Goal: Participate in discussion: Engage in conversation with other users on a specific topic

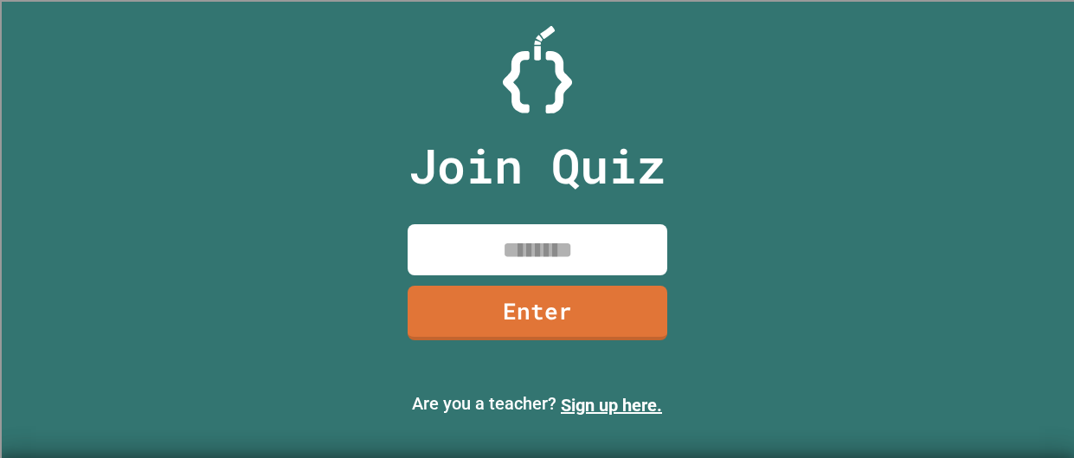
click at [592, 261] on input at bounding box center [538, 249] width 260 height 51
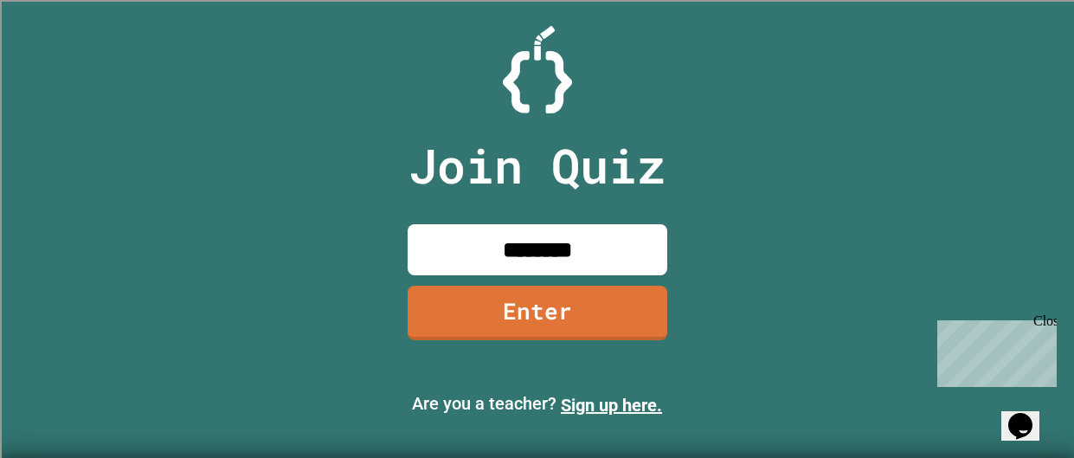
type input "********"
click at [575, 315] on link "Enter" at bounding box center [537, 311] width 264 height 57
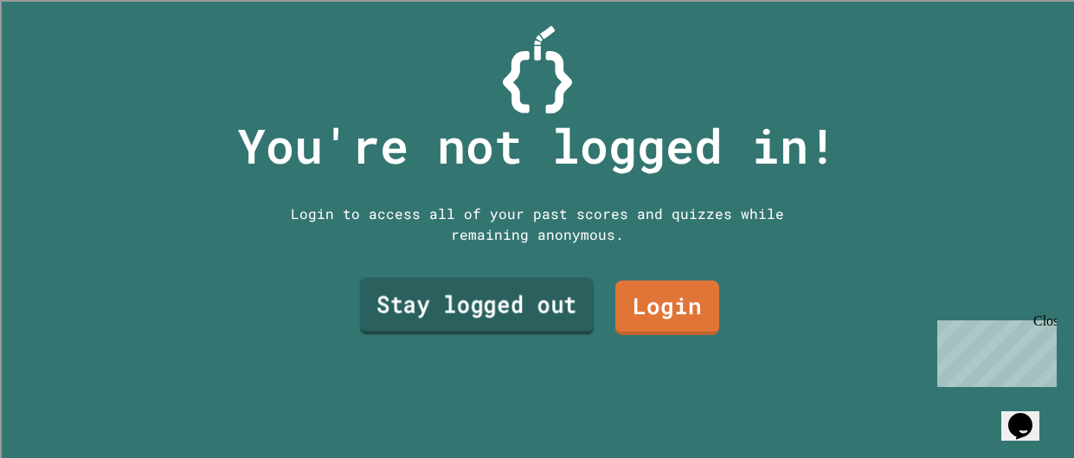
click at [525, 309] on link "Stay logged out" at bounding box center [476, 306] width 235 height 57
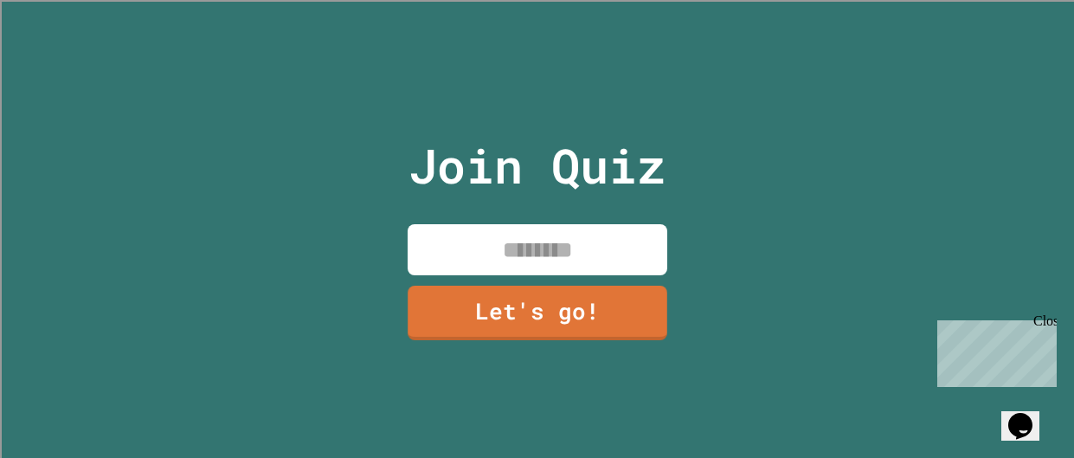
click at [492, 261] on input at bounding box center [538, 249] width 260 height 51
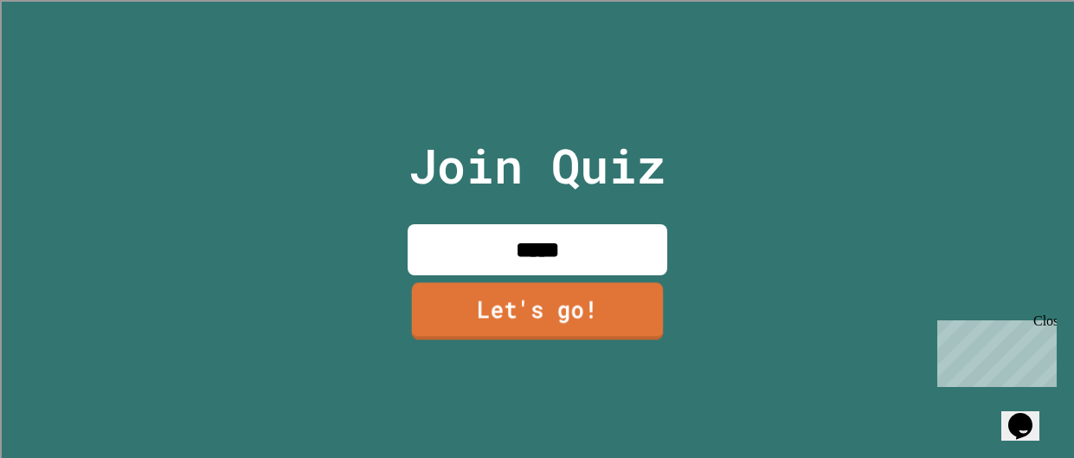
type input "*****"
click at [466, 320] on link "Let's go!" at bounding box center [536, 310] width 255 height 57
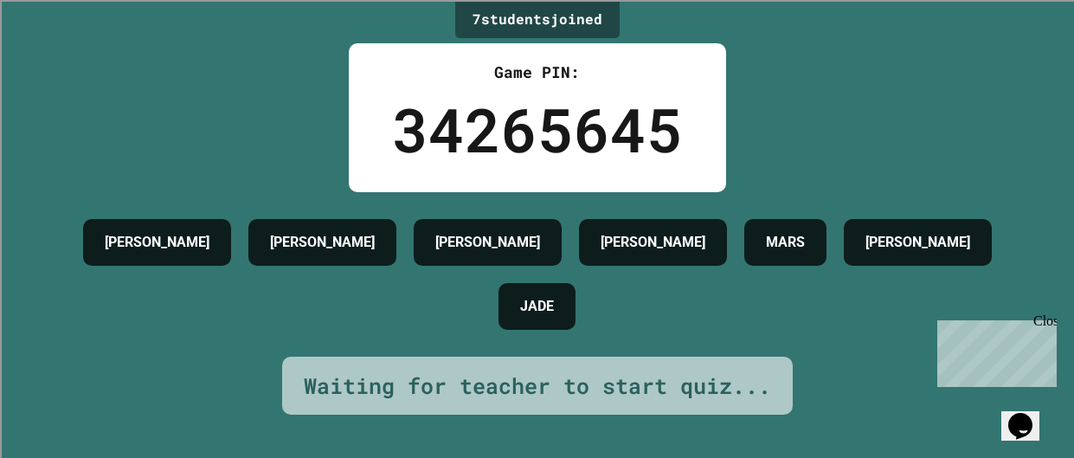
click at [1051, 322] on div "Close" at bounding box center [1044, 324] width 22 height 22
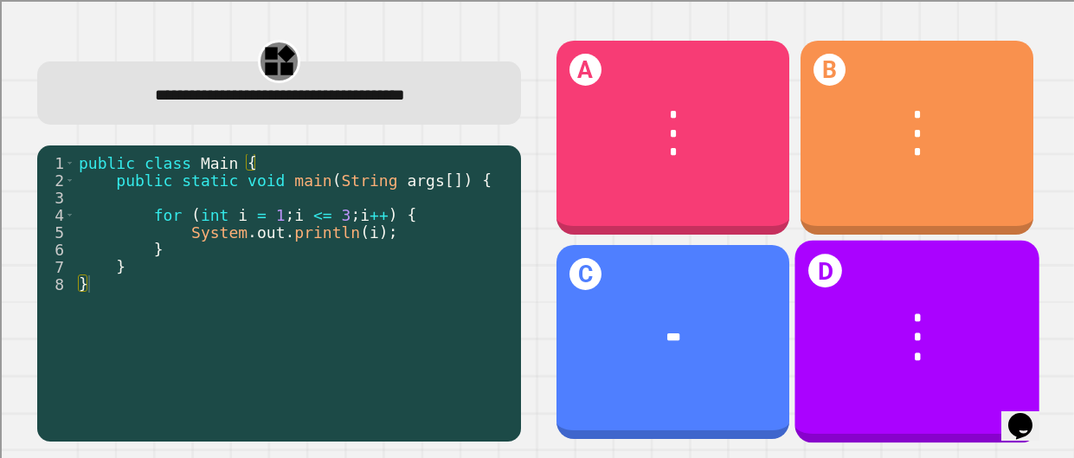
click at [870, 296] on div "* * *" at bounding box center [916, 337] width 245 height 109
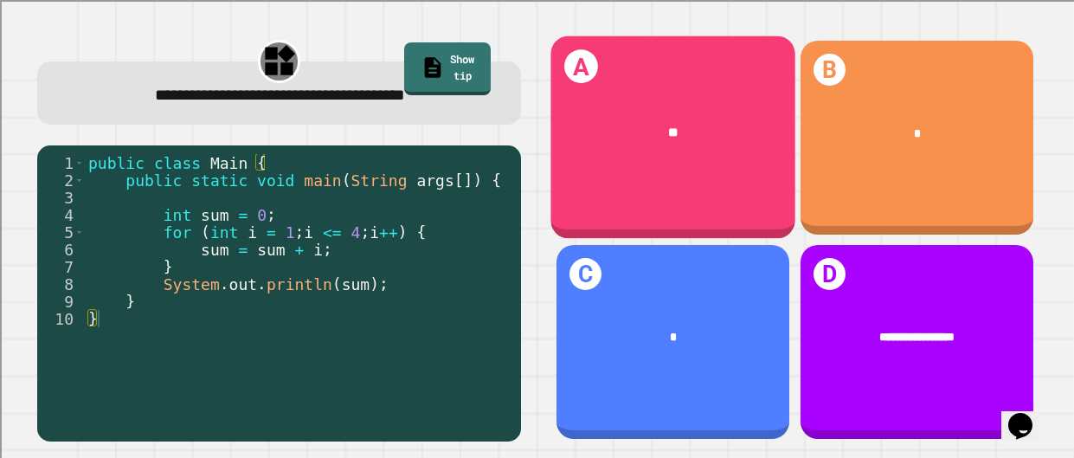
click at [637, 123] on div "**" at bounding box center [672, 132] width 193 height 19
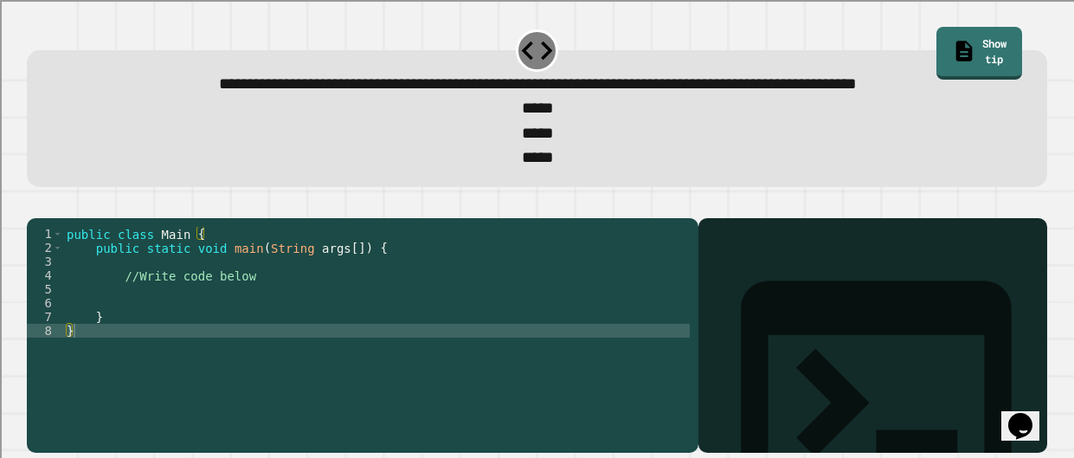
click at [265, 339] on div "public class Main { public static void main ( String args [ ]) { //Write code b…" at bounding box center [376, 331] width 627 height 208
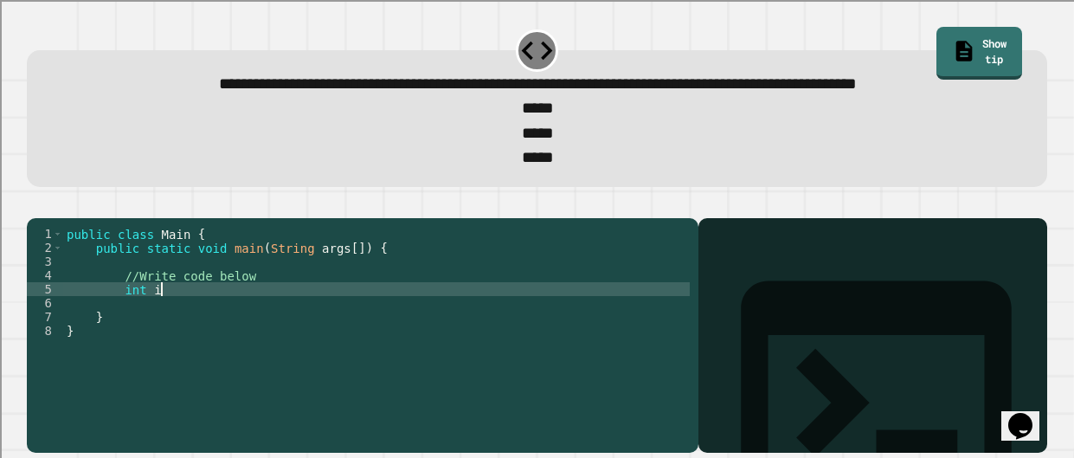
scroll to position [0, 6]
type textarea "**********"
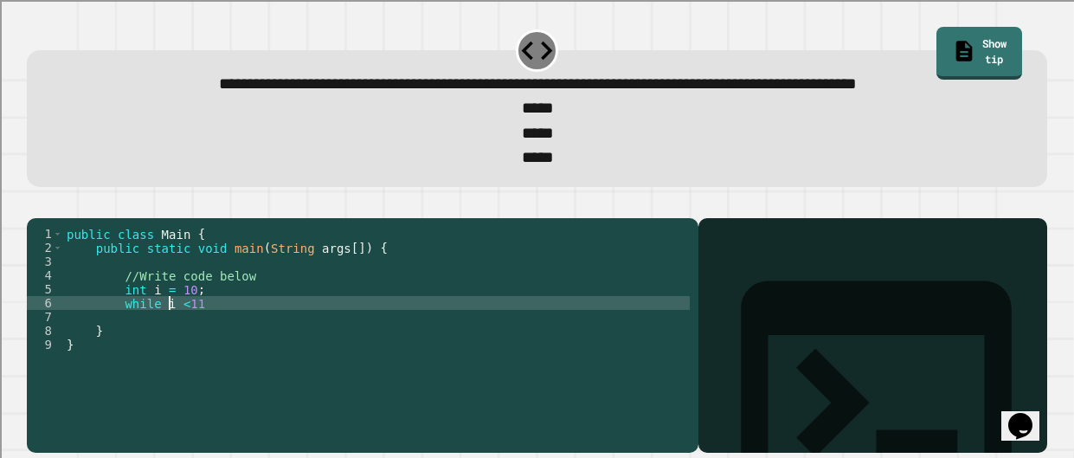
scroll to position [0, 7]
type textarea "**********"
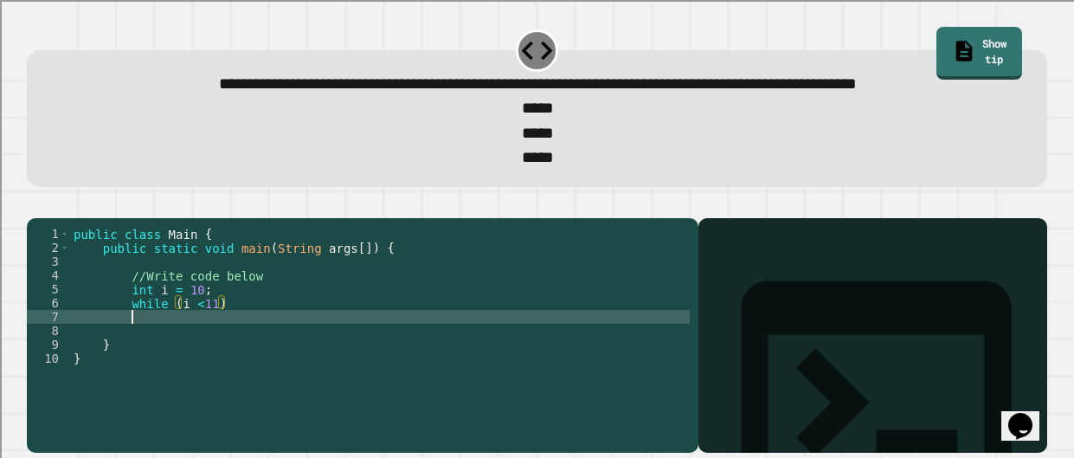
scroll to position [0, 3]
type textarea "*"
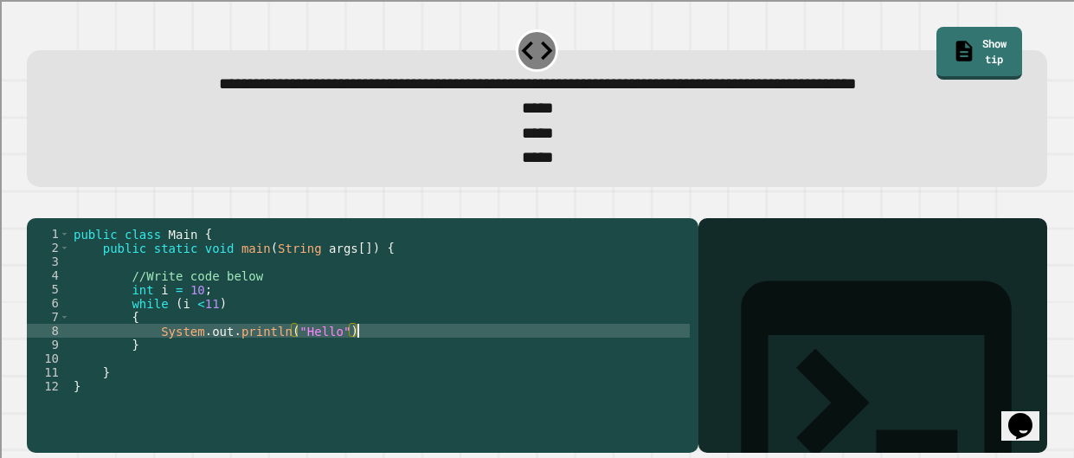
scroll to position [0, 19]
click at [35, 204] on icon "button" at bounding box center [35, 204] width 0 height 0
click at [55, 218] on div at bounding box center [537, 207] width 1020 height 21
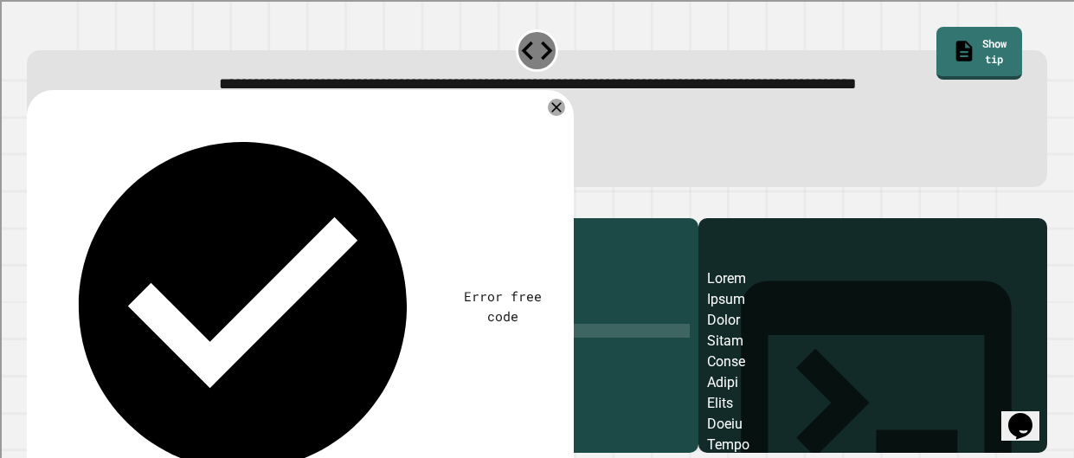
click at [217, 353] on div "public class Main { public static void main ( String args [ ]) { //Write code b…" at bounding box center [380, 331] width 620 height 208
click at [203, 343] on div "public class Main { public static void main ( String args [ ]) { //Write code b…" at bounding box center [380, 331] width 620 height 208
click at [392, 383] on div "public class Main { public static void main ( String args [ ]) { //Write code b…" at bounding box center [380, 331] width 620 height 208
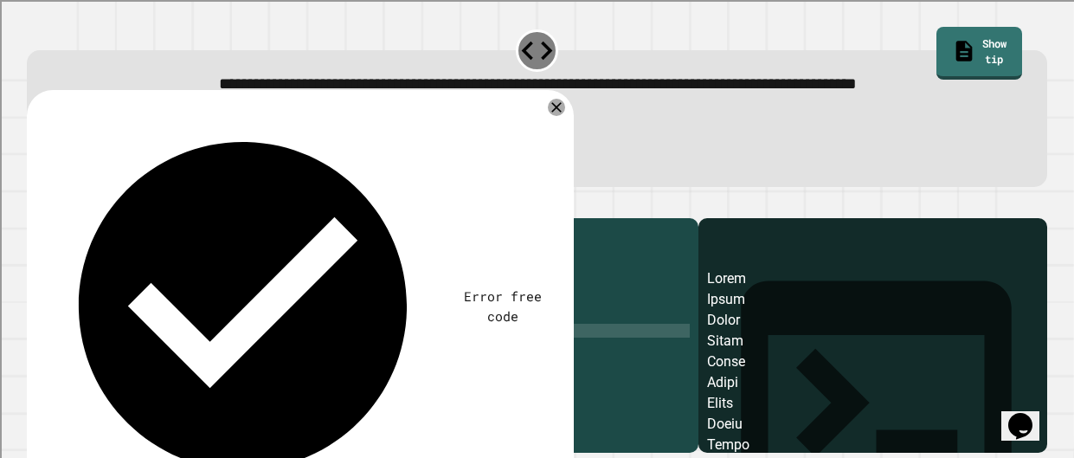
type textarea "**********"
click at [35, 204] on icon "button" at bounding box center [35, 204] width 0 height 0
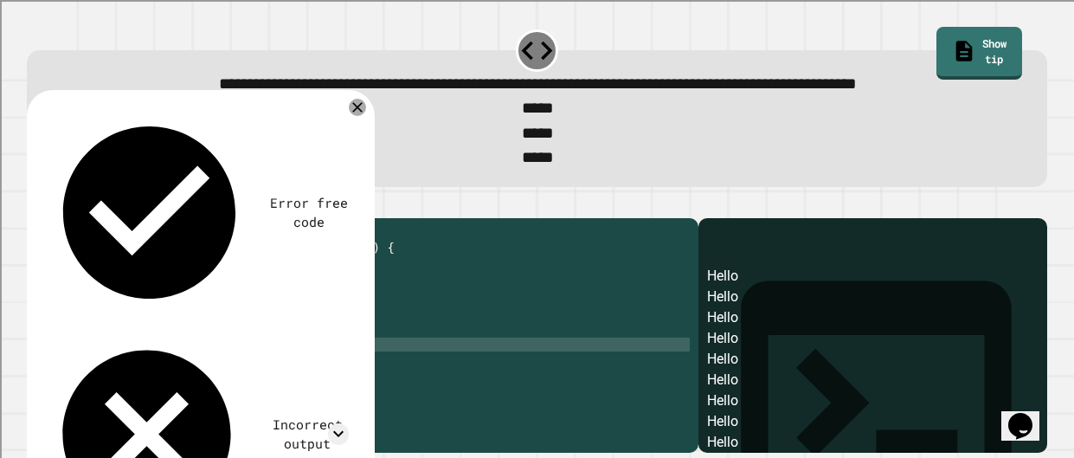
scroll to position [0, 0]
click at [197, 338] on div "public class Main { public static void main ( String args [ ]) { //Write code b…" at bounding box center [380, 331] width 620 height 208
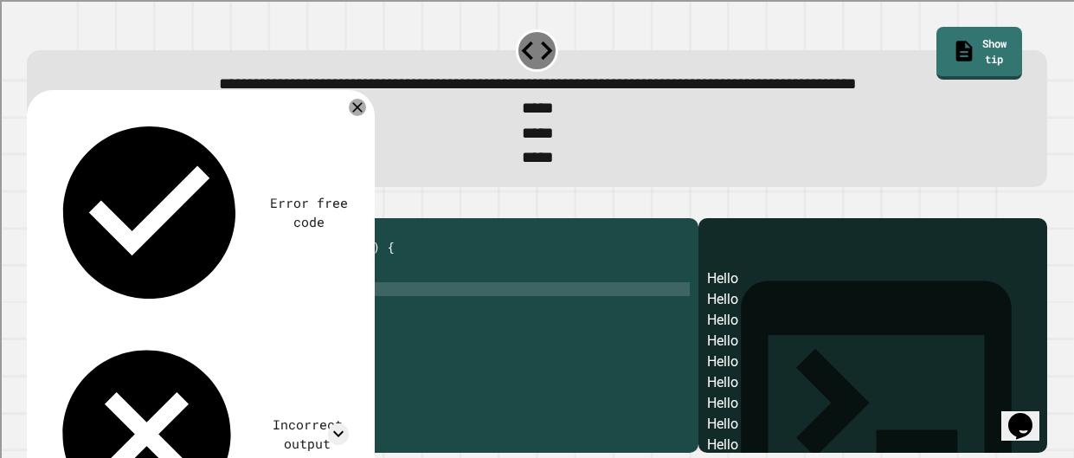
scroll to position [0, 8]
type textarea "**********"
click at [35, 204] on button "button" at bounding box center [35, 204] width 0 height 0
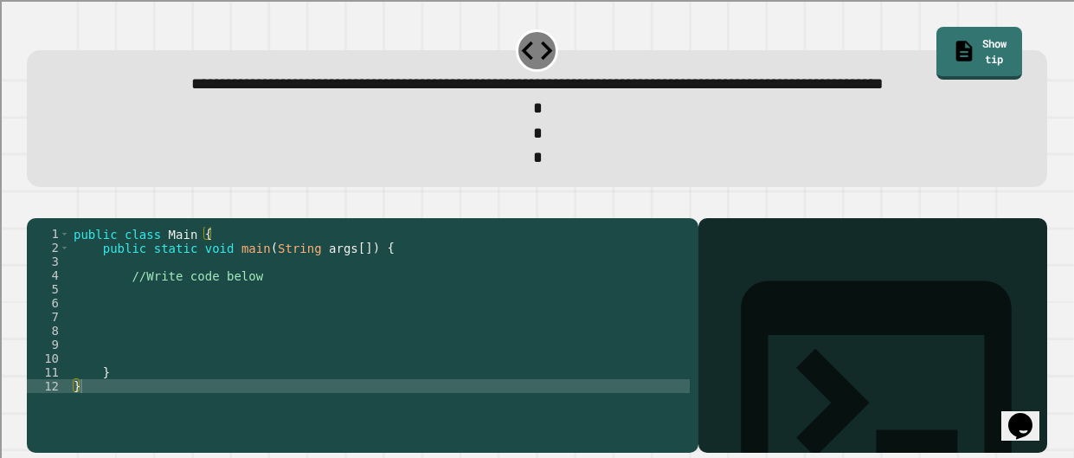
click at [183, 364] on div "public class Main { public static void main ( String args [ ]) { //Write code b…" at bounding box center [380, 331] width 620 height 208
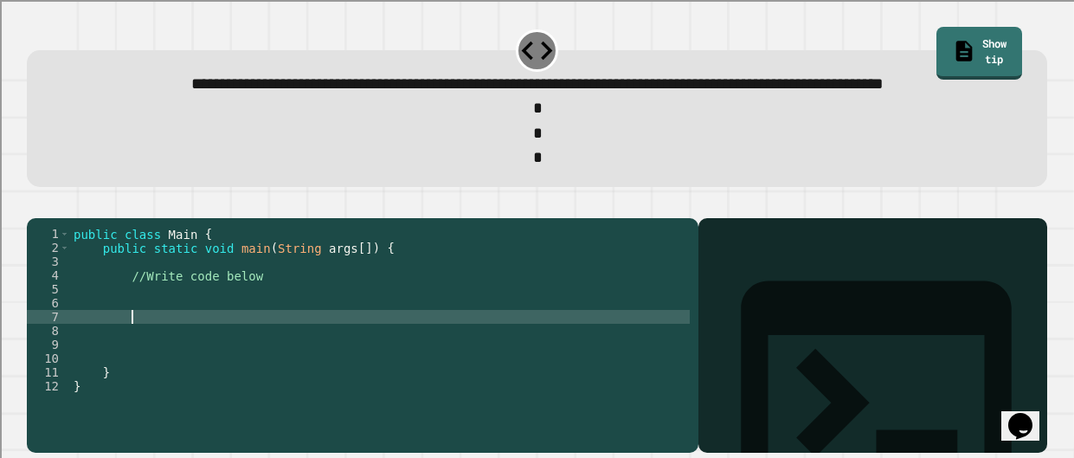
click at [192, 356] on div "public class Main { public static void main ( String args [ ]) { //Write code b…" at bounding box center [380, 331] width 620 height 208
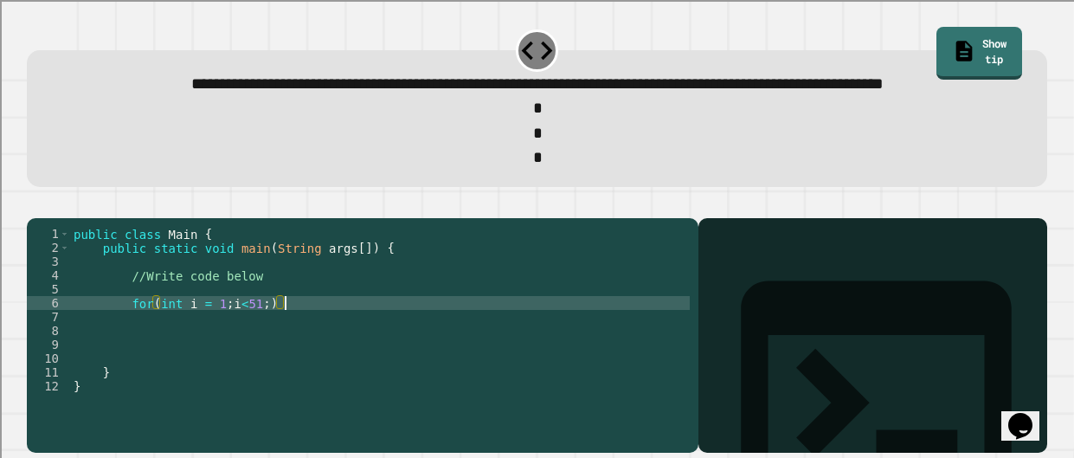
scroll to position [0, 15]
type textarea "**********"
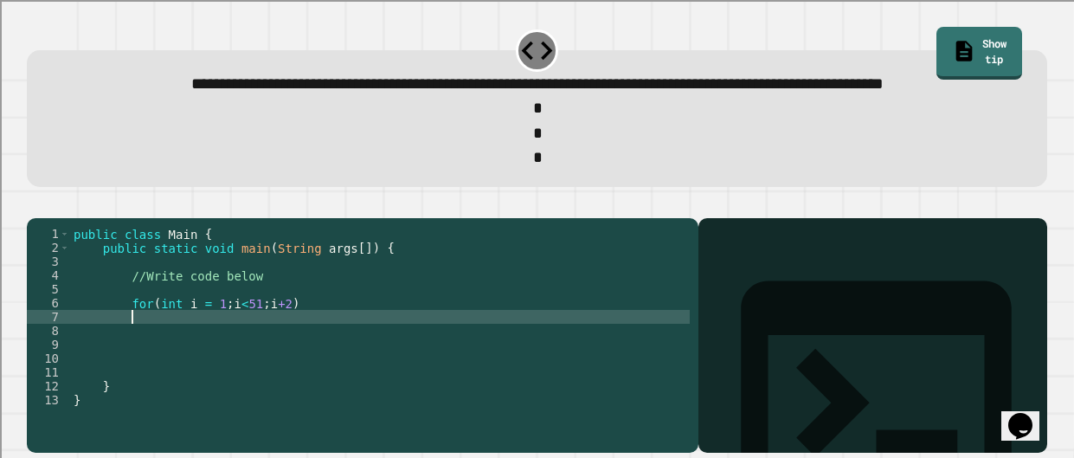
type textarea "*"
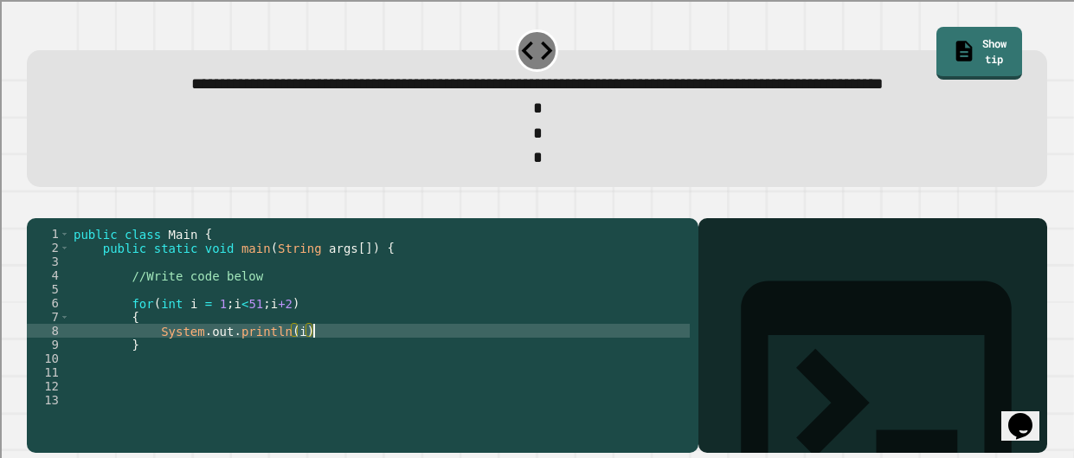
scroll to position [0, 16]
click at [35, 204] on icon "button" at bounding box center [35, 204] width 0 height 0
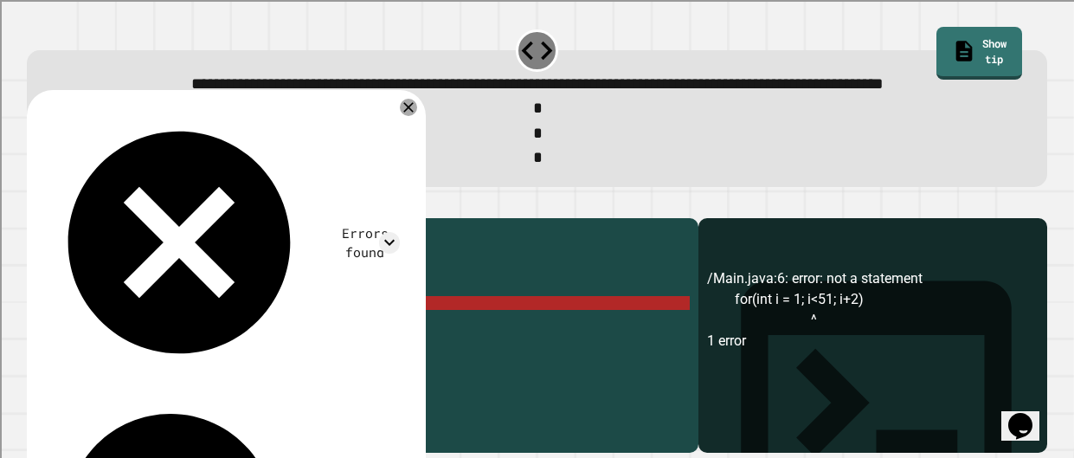
click at [256, 355] on div "public class Main { public static void main ( String args [ ]) { //Write code b…" at bounding box center [380, 331] width 620 height 208
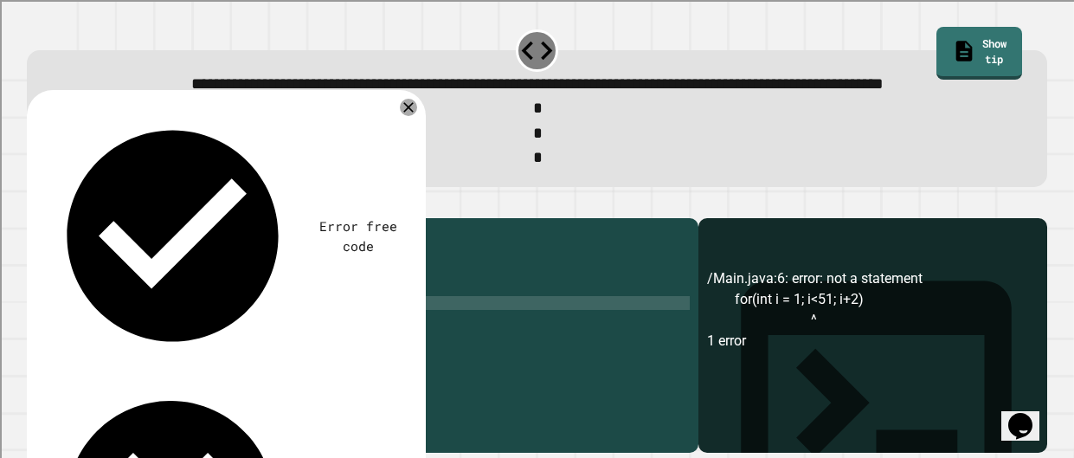
scroll to position [0, 14]
click at [52, 221] on icon "button" at bounding box center [47, 215] width 10 height 12
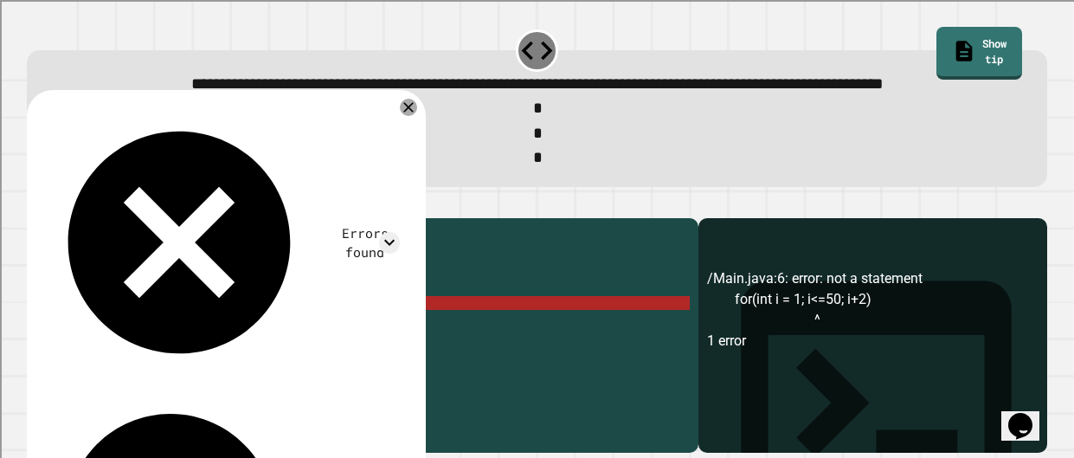
click at [252, 351] on div "public class Main { public static void main ( String args [ ]) { //Write code b…" at bounding box center [380, 331] width 620 height 208
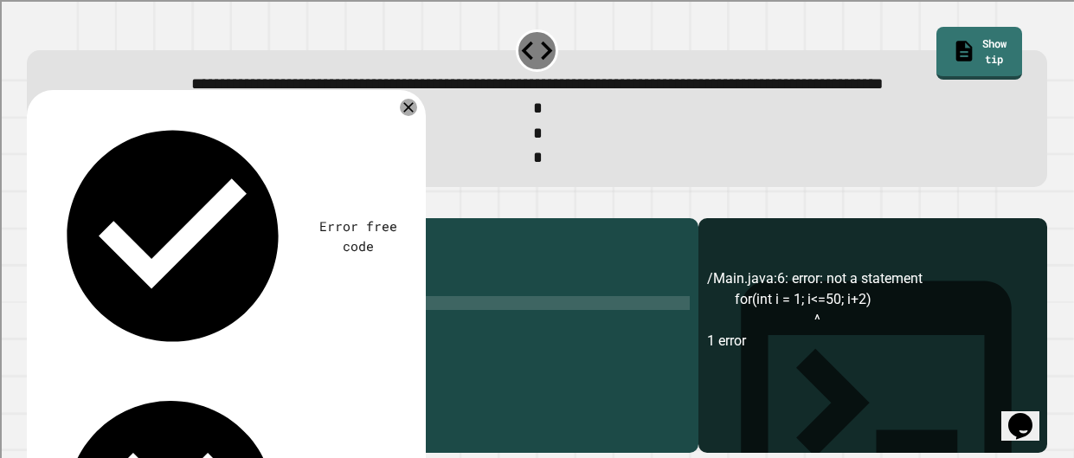
click at [35, 204] on icon "button" at bounding box center [35, 204] width 0 height 0
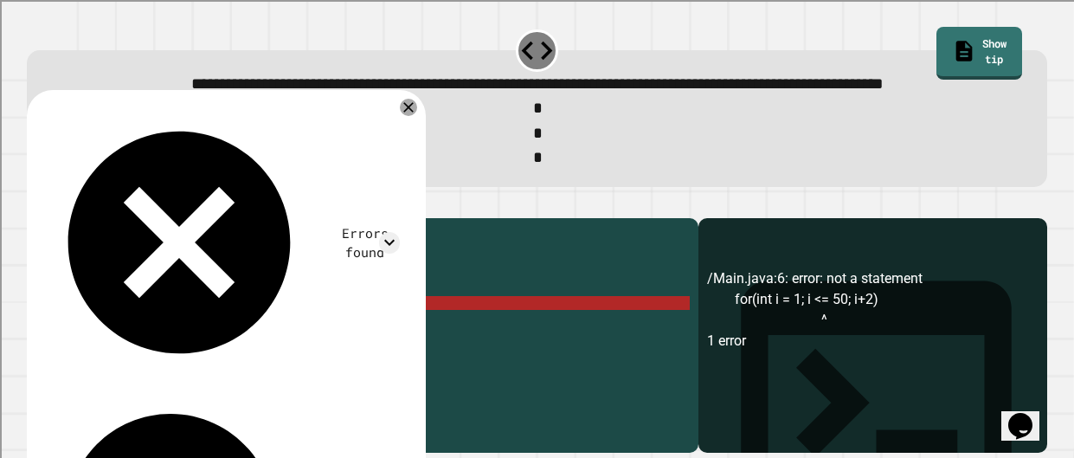
click at [263, 359] on div "public class Main { public static void main ( String args [ ]) { //Write code b…" at bounding box center [380, 331] width 620 height 208
click at [408, 118] on icon at bounding box center [408, 107] width 21 height 21
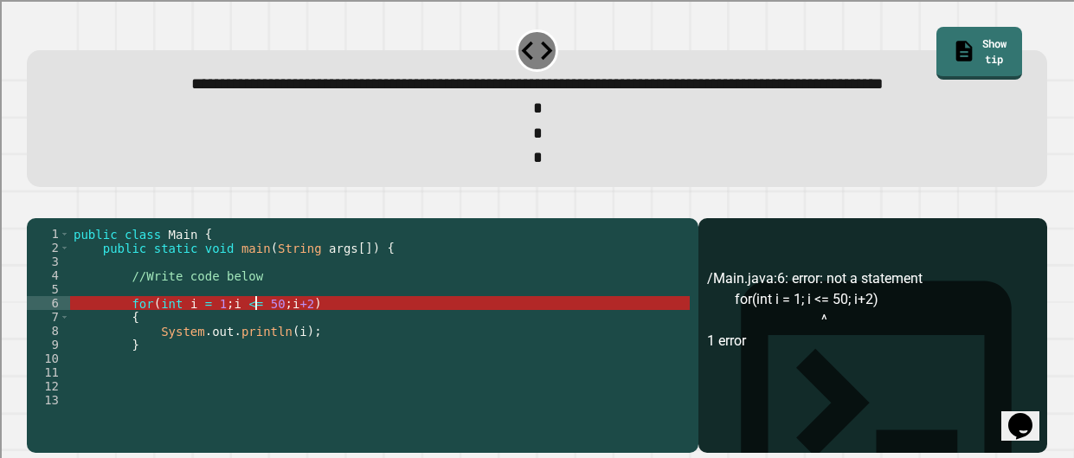
click at [253, 361] on div "public class Main { public static void main ( String args [ ]) { //Write code b…" at bounding box center [380, 331] width 620 height 208
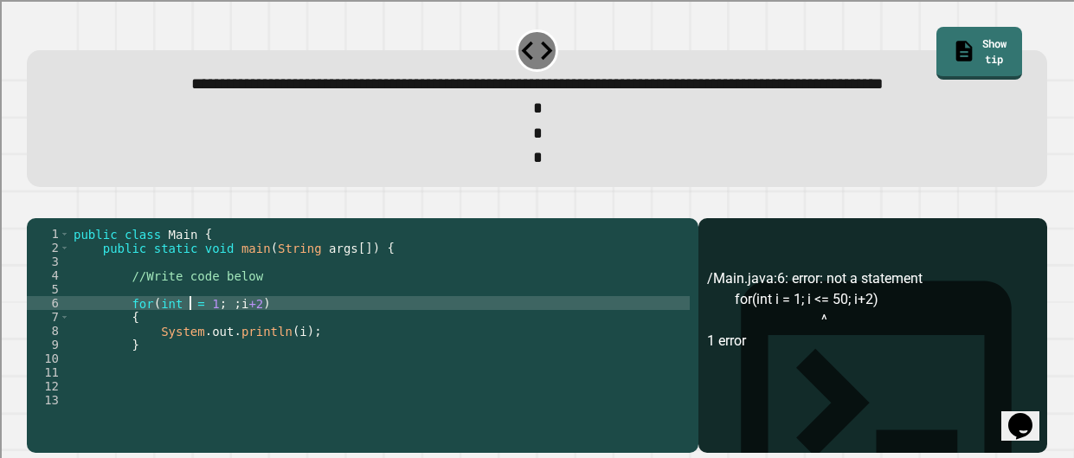
scroll to position [0, 9]
click at [249, 354] on div "public class Main { public static void main ( String args [ ]) { //Write code b…" at bounding box center [380, 331] width 620 height 208
click at [35, 204] on button "button" at bounding box center [35, 204] width 0 height 0
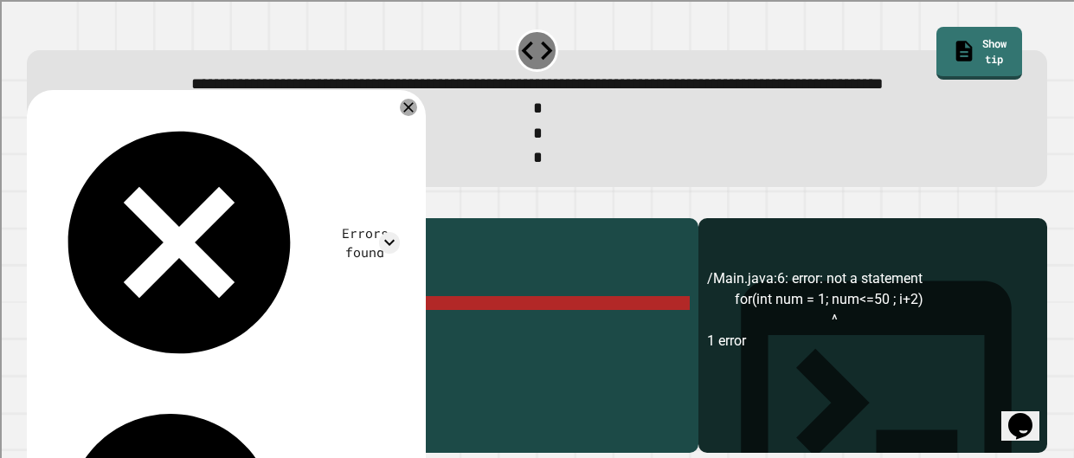
click at [300, 377] on div "public class Main { public static void main ( String args [ ]) { //Write code b…" at bounding box center [380, 331] width 620 height 208
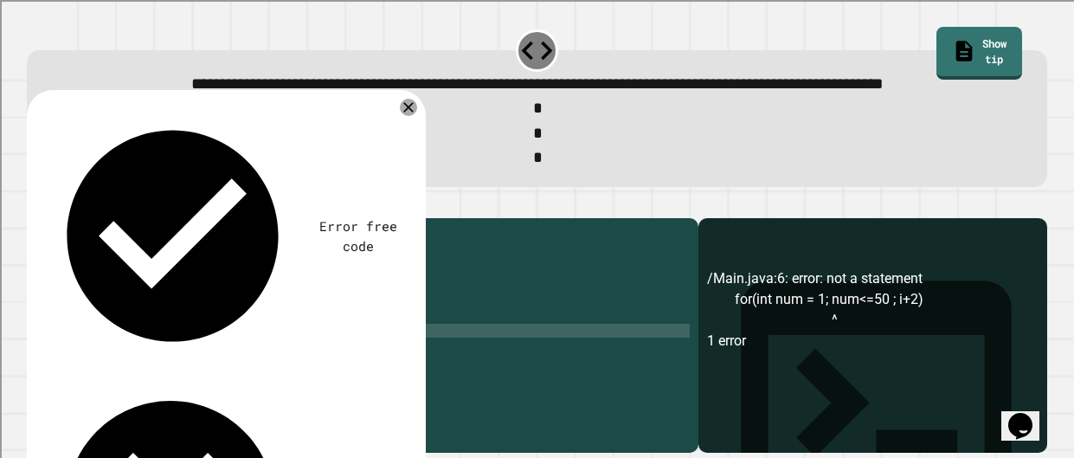
scroll to position [0, 16]
click at [35, 204] on button "button" at bounding box center [35, 204] width 0 height 0
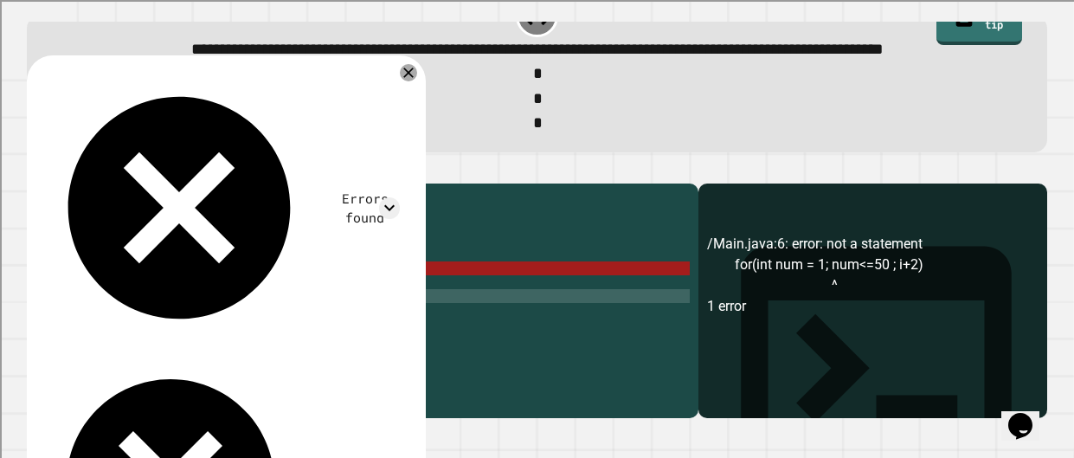
scroll to position [0, 0]
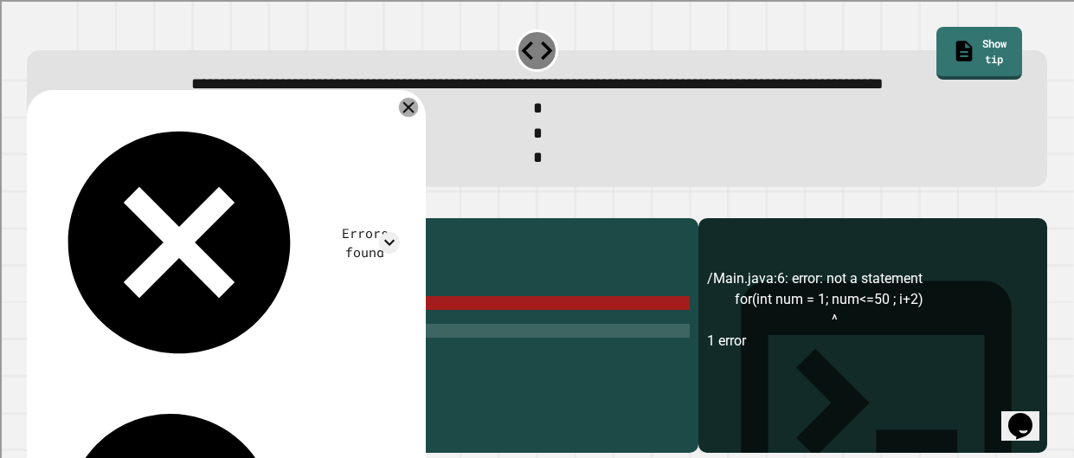
click at [418, 117] on div at bounding box center [408, 107] width 19 height 19
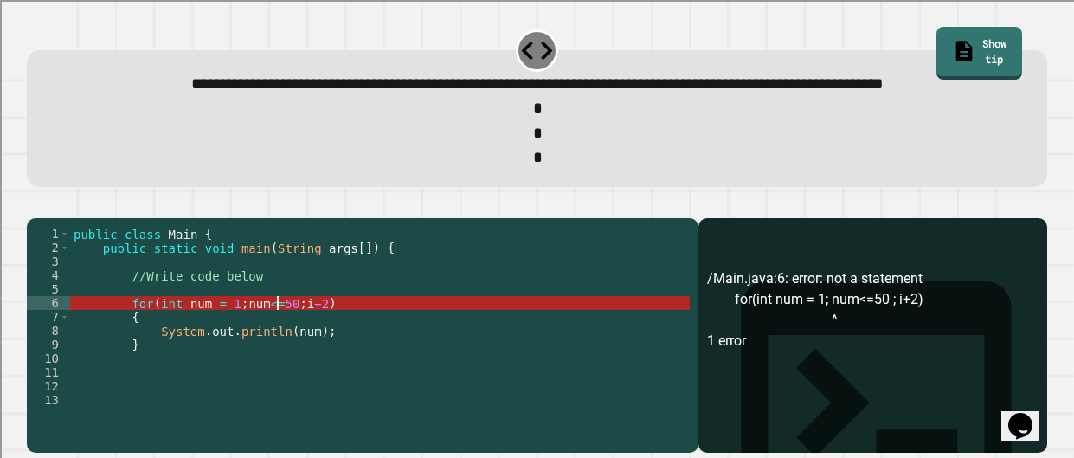
click at [280, 353] on div "public class Main { public static void main ( String args [ ]) { //Write code b…" at bounding box center [380, 331] width 620 height 208
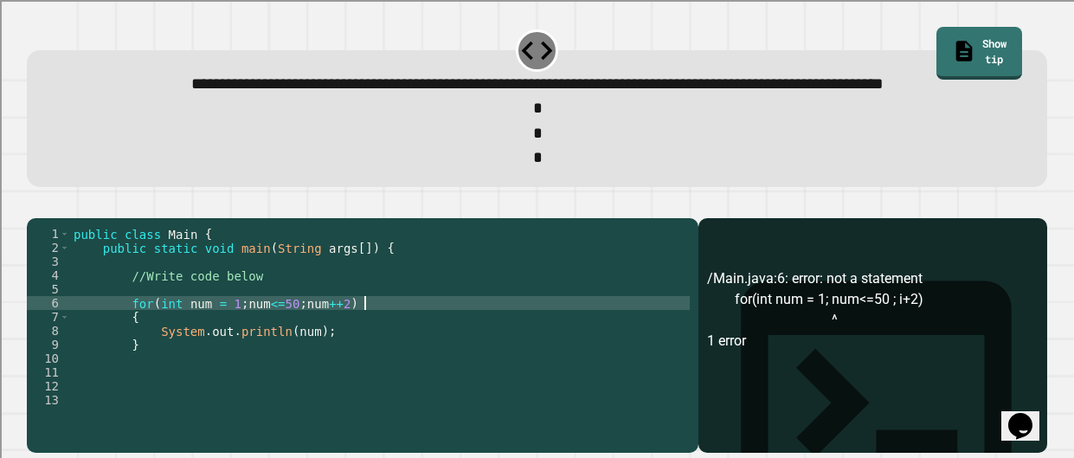
scroll to position [0, 20]
type textarea "**********"
click at [35, 204] on icon "button" at bounding box center [35, 204] width 0 height 0
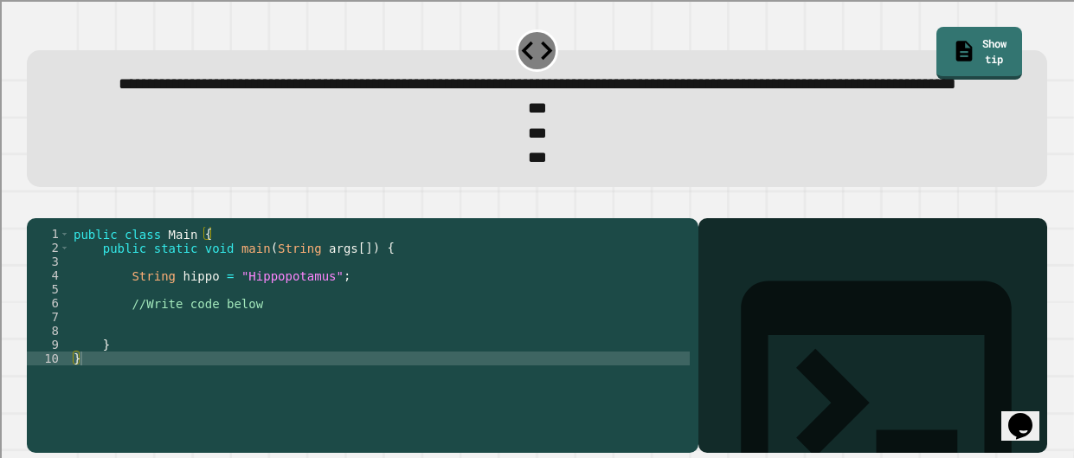
click at [212, 365] on div "public class Main { public static void main ( String args [ ]) { String hippo =…" at bounding box center [380, 331] width 620 height 208
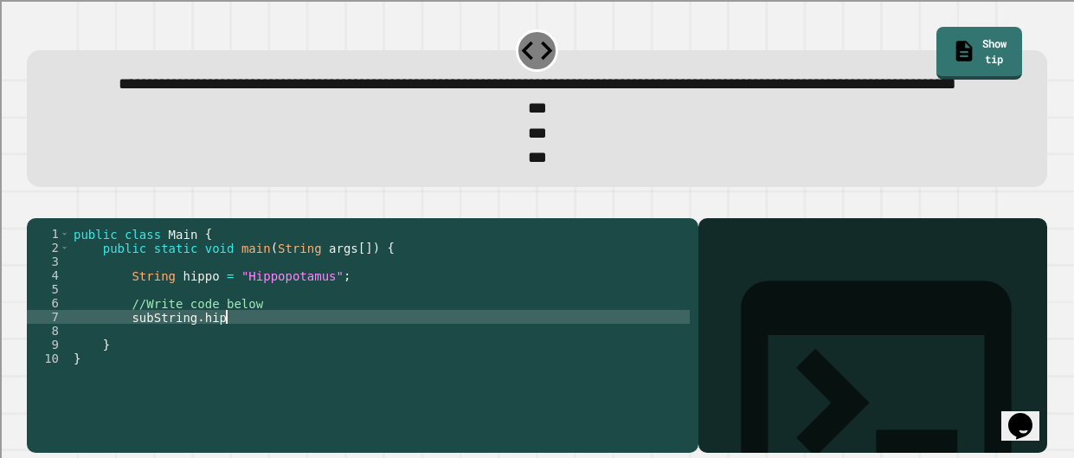
scroll to position [0, 10]
type textarea "*"
type textarea "**********"
click at [953, 36] on icon at bounding box center [964, 48] width 23 height 25
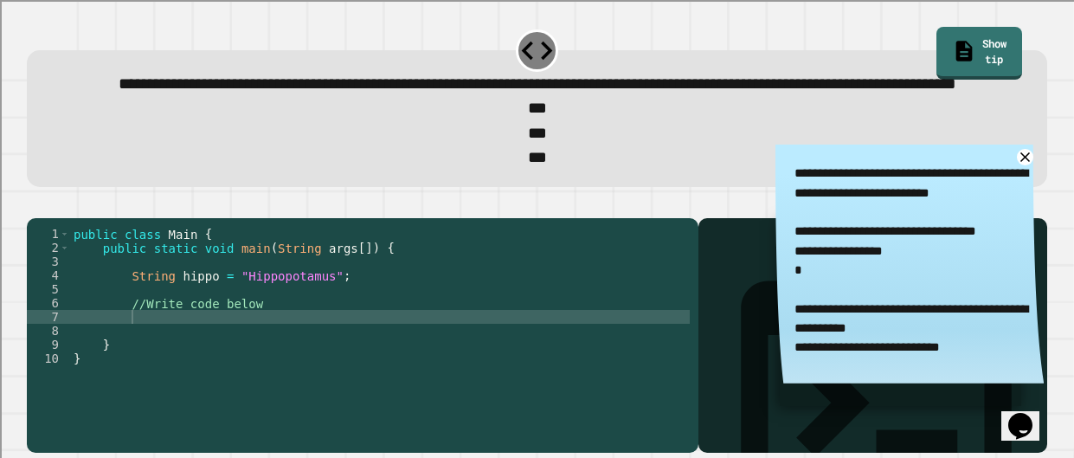
click at [318, 361] on div "public class Main { public static void main ( String args [ ]) { String hippo =…" at bounding box center [380, 331] width 620 height 208
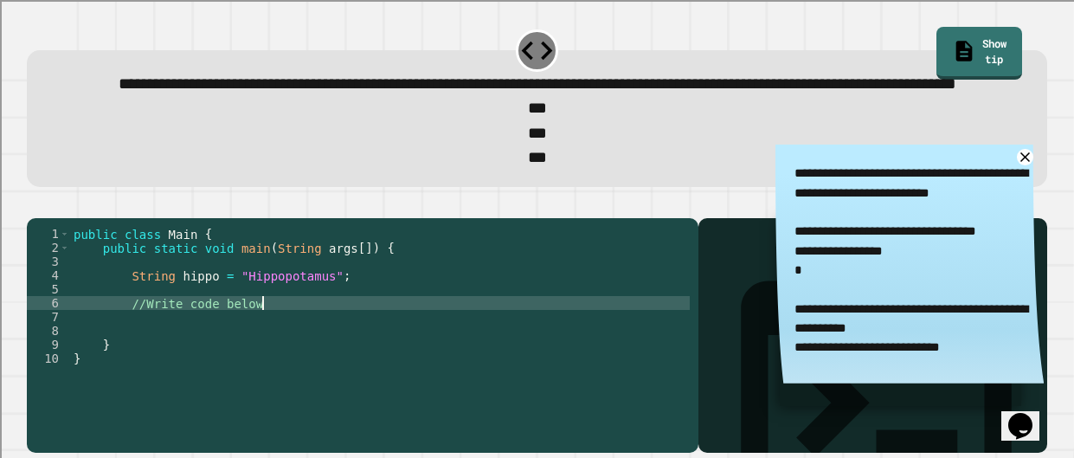
click at [308, 379] on div "public class Main { public static void main ( String args [ ]) { String hippo =…" at bounding box center [380, 331] width 620 height 208
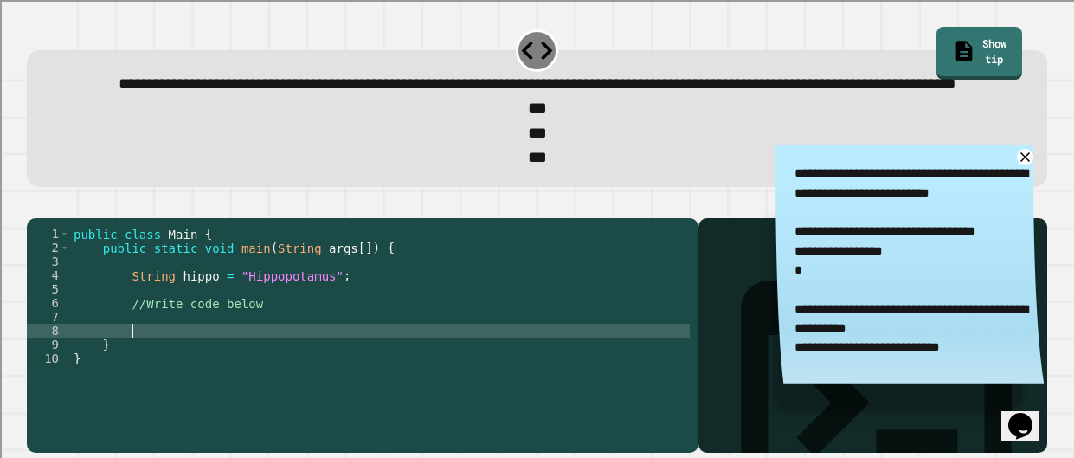
click at [308, 379] on div "public class Main { public static void main ( String args [ ]) { String hippo =…" at bounding box center [380, 331] width 620 height 208
click at [292, 371] on div "public class Main { public static void main ( String args [ ]) { String hippo =…" at bounding box center [380, 331] width 620 height 208
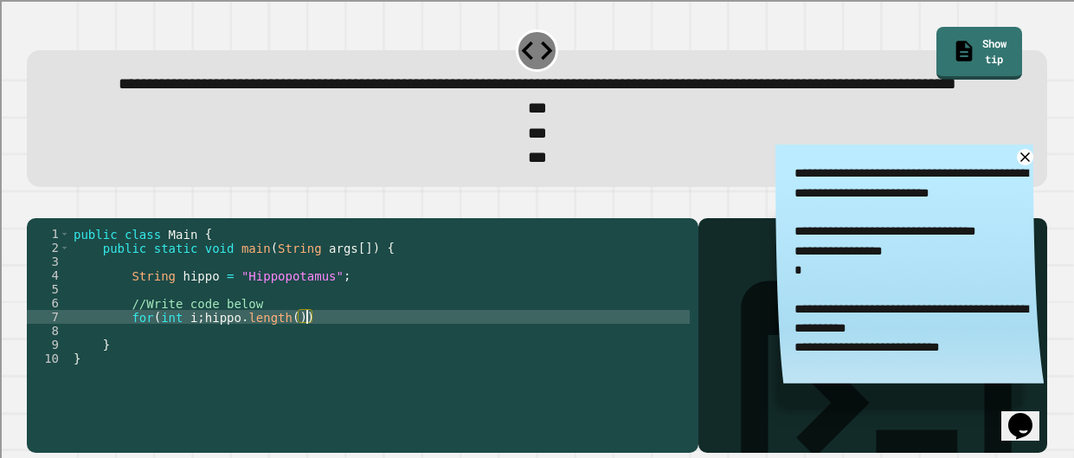
scroll to position [0, 16]
type textarea "**********"
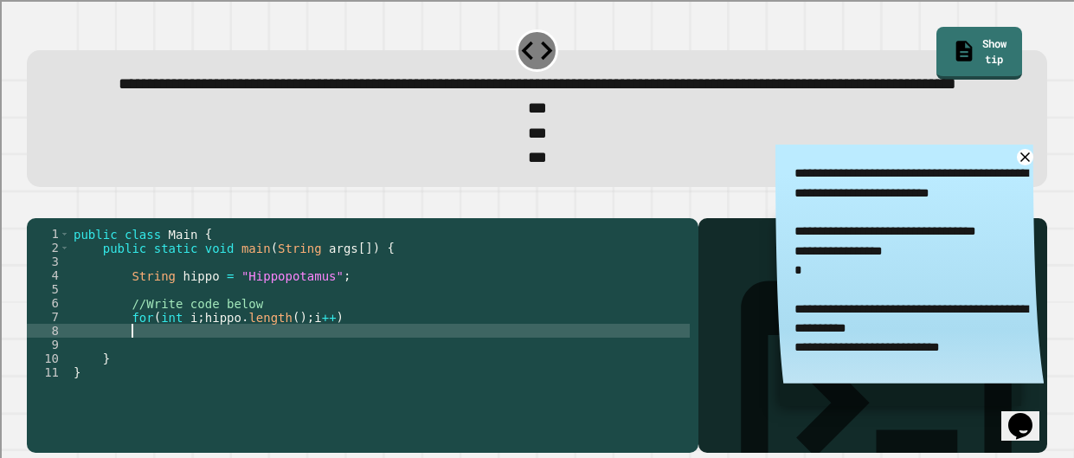
type textarea "*"
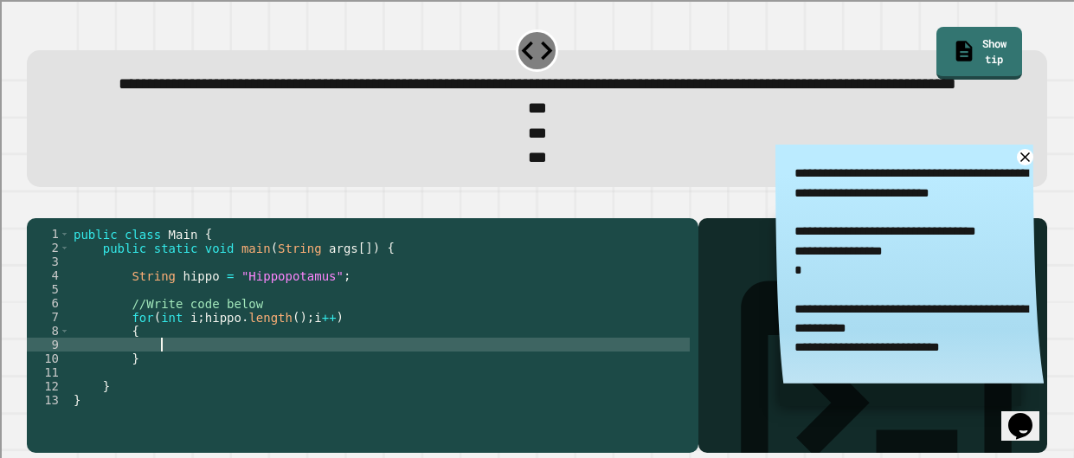
type textarea "*"
type textarea "**********"
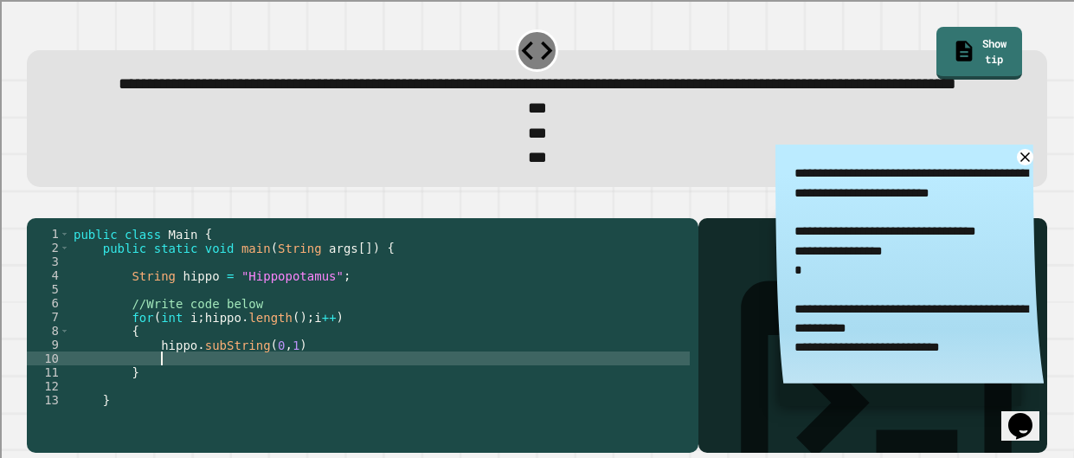
scroll to position [0, 3]
click at [35, 204] on button "button" at bounding box center [35, 204] width 0 height 0
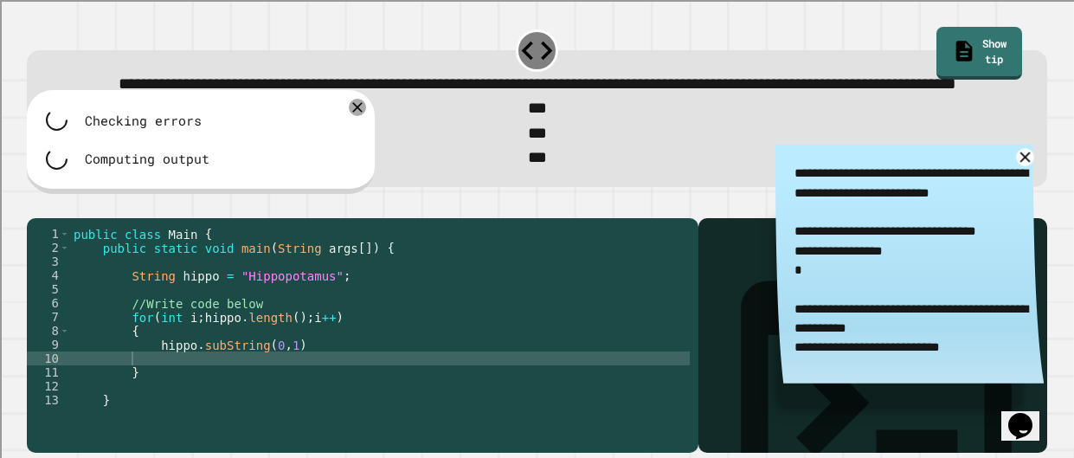
click at [1028, 165] on icon at bounding box center [1024, 156] width 17 height 17
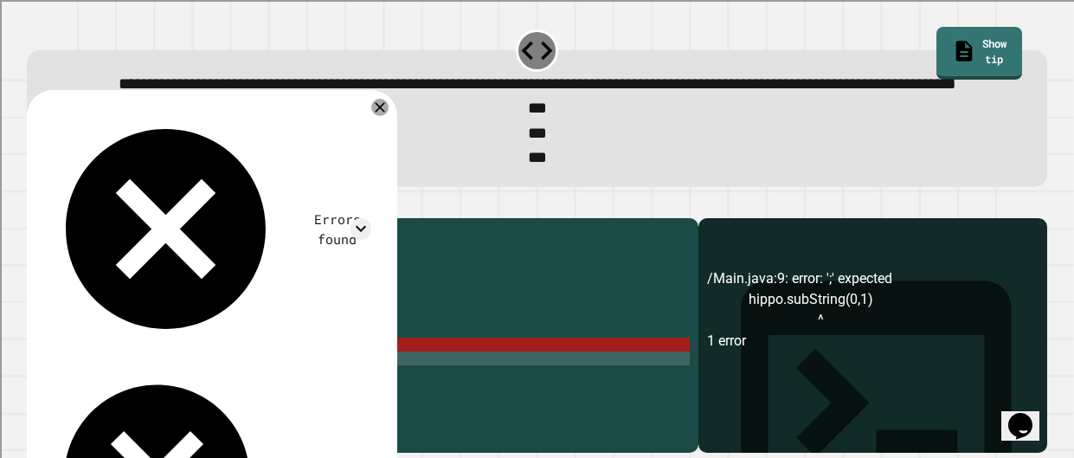
click at [372, 394] on div "public class Main { public static void main ( String args [ ]) { String hippo =…" at bounding box center [380, 331] width 620 height 208
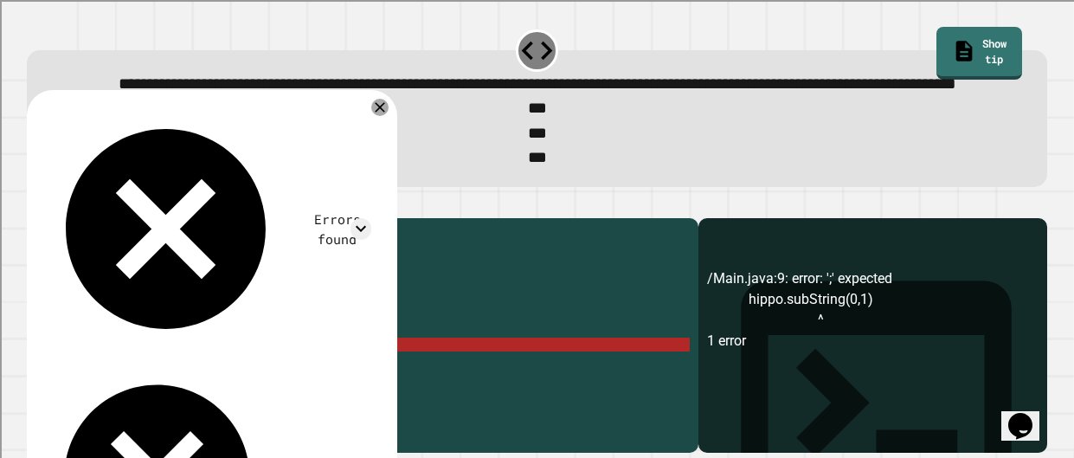
scroll to position [0, 16]
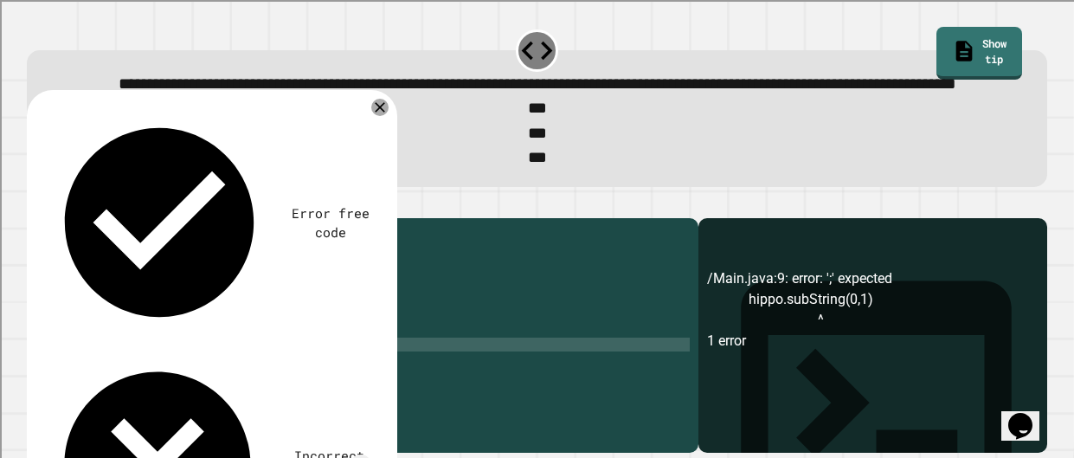
click at [154, 402] on div "public class Main { public static void main ( String args [ ]) { String hippo =…" at bounding box center [380, 331] width 620 height 208
click at [436, 395] on div "public class Main { public static void main ( String args [ ]) { String hippo =…" at bounding box center [380, 331] width 620 height 208
click at [35, 204] on icon "button" at bounding box center [35, 204] width 0 height 0
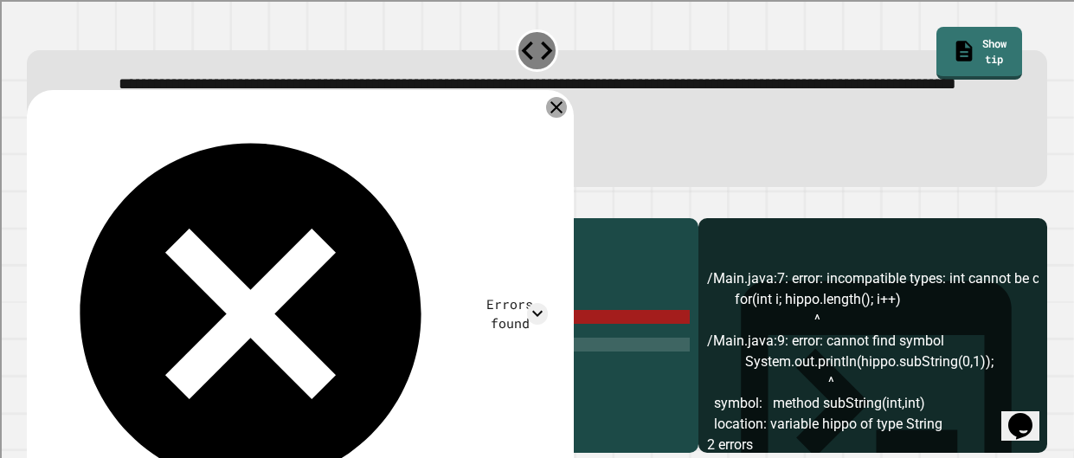
click at [551, 118] on icon at bounding box center [556, 107] width 21 height 21
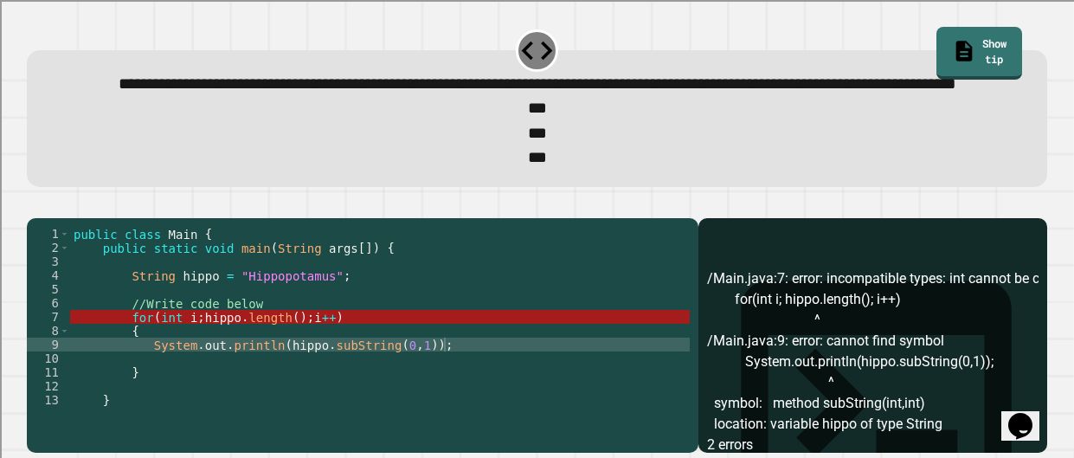
scroll to position [0, 0]
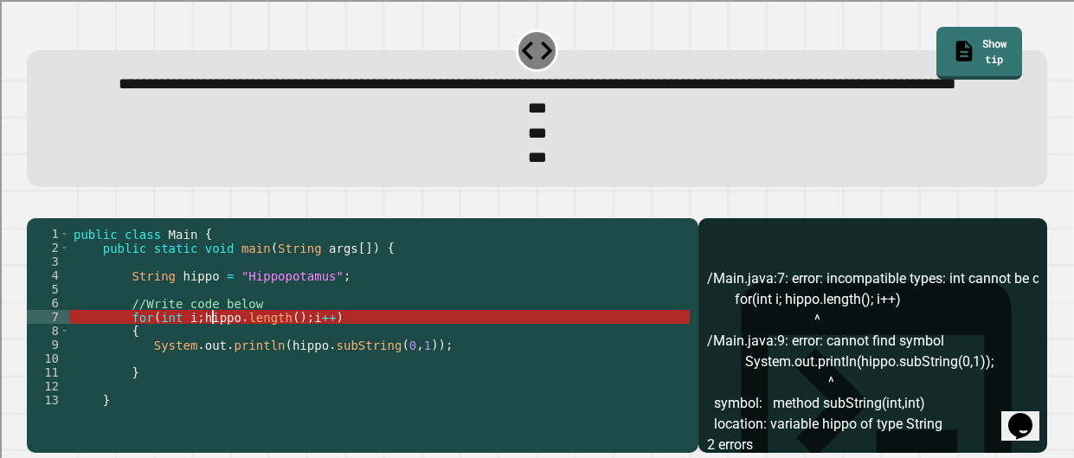
click at [213, 366] on div "public class Main { public static void main ( String args [ ]) { String hippo =…" at bounding box center [380, 331] width 620 height 208
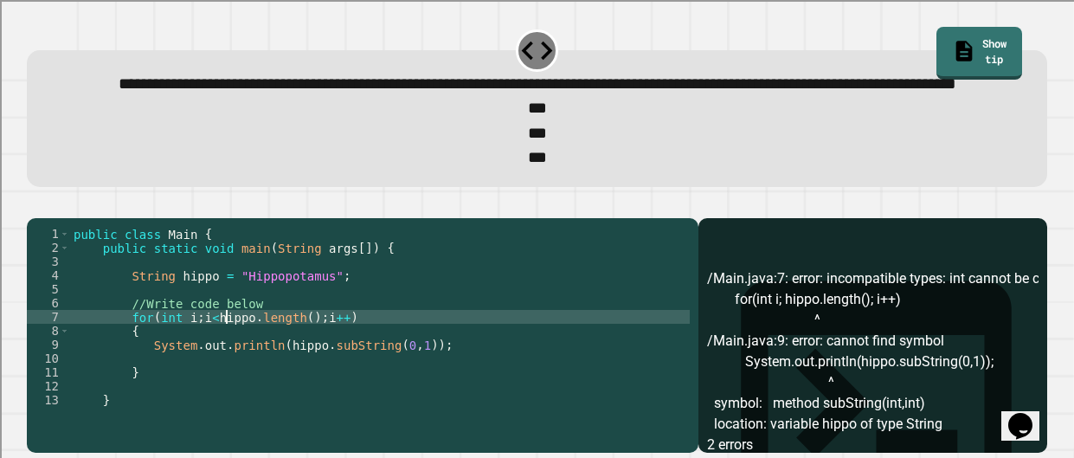
scroll to position [0, 11]
click at [35, 204] on icon "button" at bounding box center [35, 204] width 0 height 0
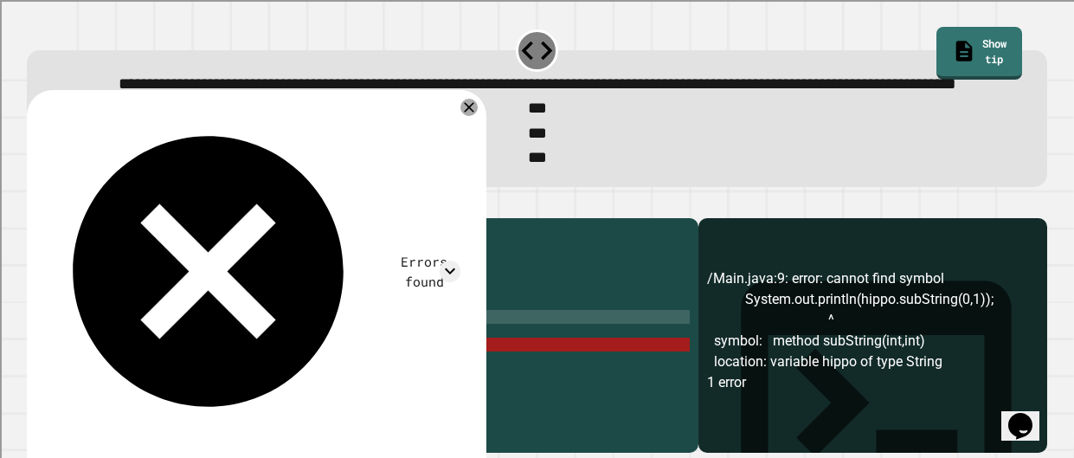
click at [275, 395] on div "public class Main { public static void main ( String args [ ]) { String hippo =…" at bounding box center [380, 331] width 620 height 208
click at [312, 396] on div "public class Main { public static void main ( String args [ ]) { String hippo =…" at bounding box center [380, 331] width 620 height 208
type textarea "**********"
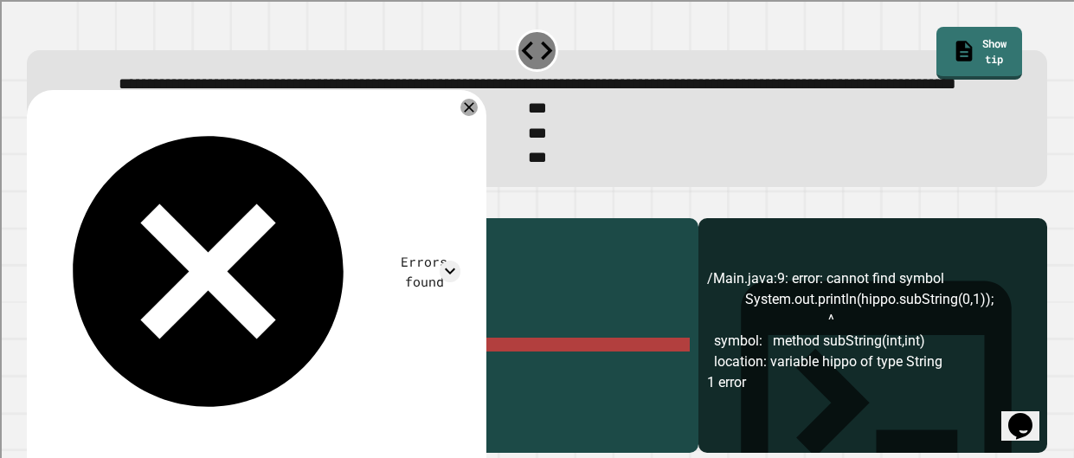
scroll to position [0, 25]
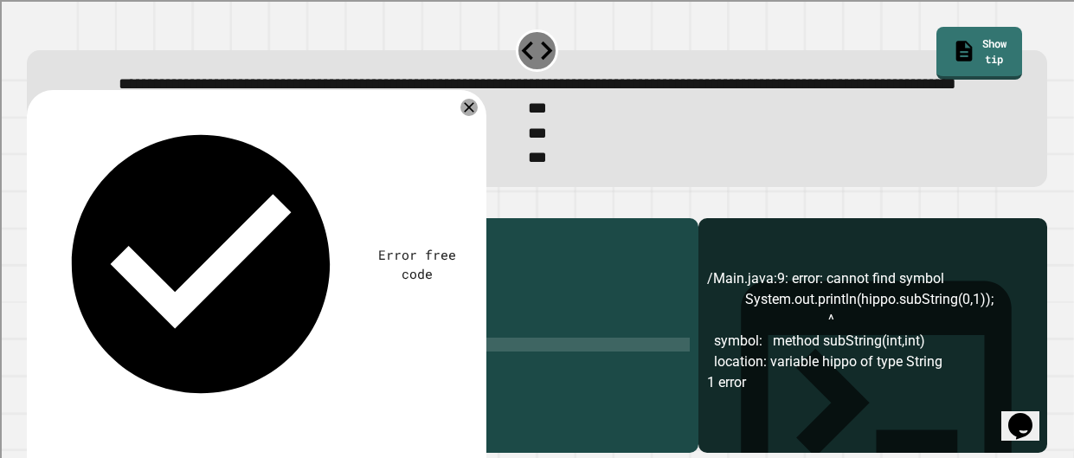
type textarea "**********"
click at [348, 357] on div "public class Main { public static void main ( String args [ ]) { String hippo =…" at bounding box center [380, 331] width 620 height 208
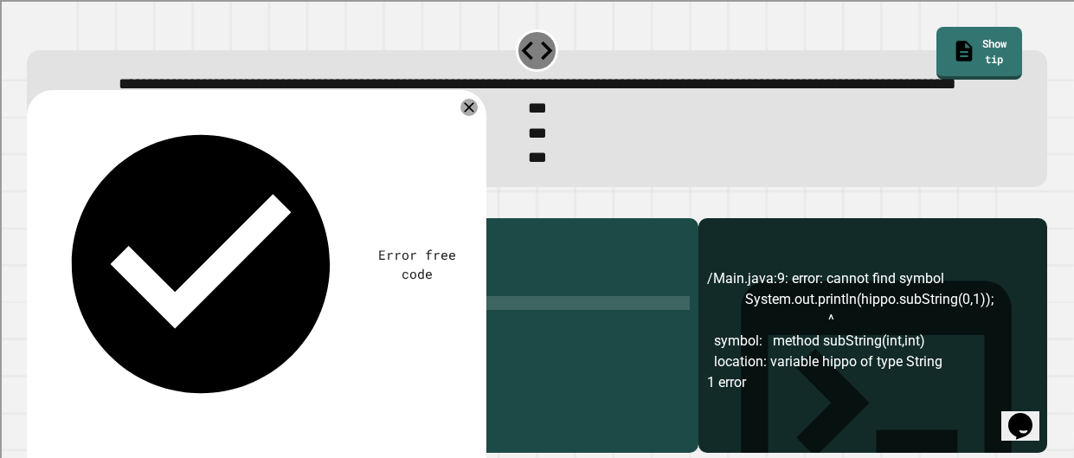
scroll to position [0, 12]
click at [348, 357] on div "public class Main { public static void main ( String args [ ]) { String hippo =…" at bounding box center [380, 331] width 620 height 208
click at [337, 344] on div "public class Main { public static void main ( String args [ ]) { String hippo =…" at bounding box center [380, 331] width 620 height 208
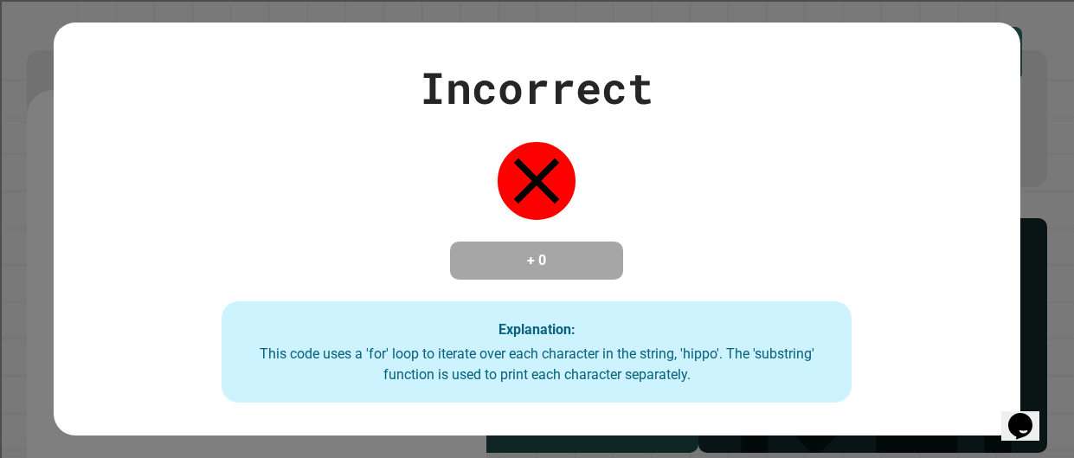
type textarea "***"
click at [324, 360] on div "This code uses a 'for' loop to iterate over each character in the string, 'hipp…" at bounding box center [536, 365] width 595 height 42
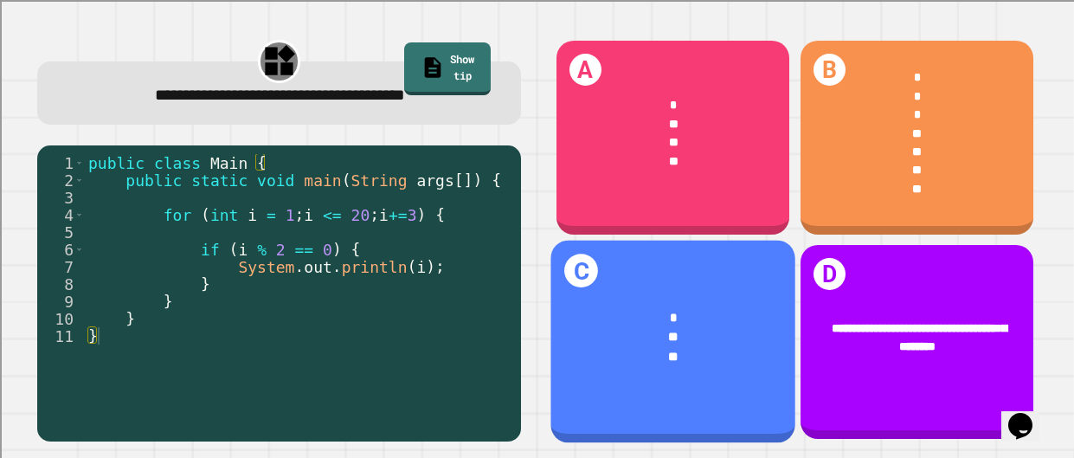
click at [628, 303] on div "* ** **" at bounding box center [672, 337] width 245 height 109
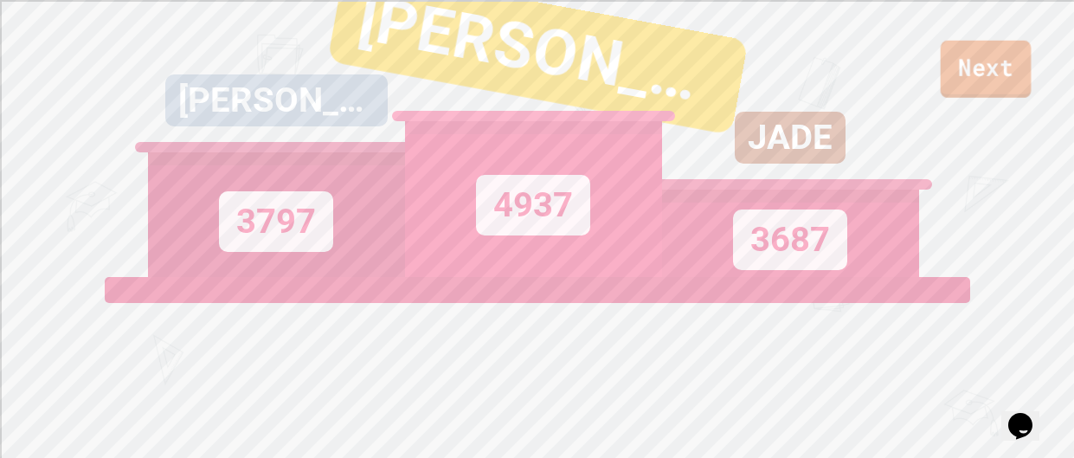
click at [1023, 48] on link "Next" at bounding box center [986, 69] width 91 height 57
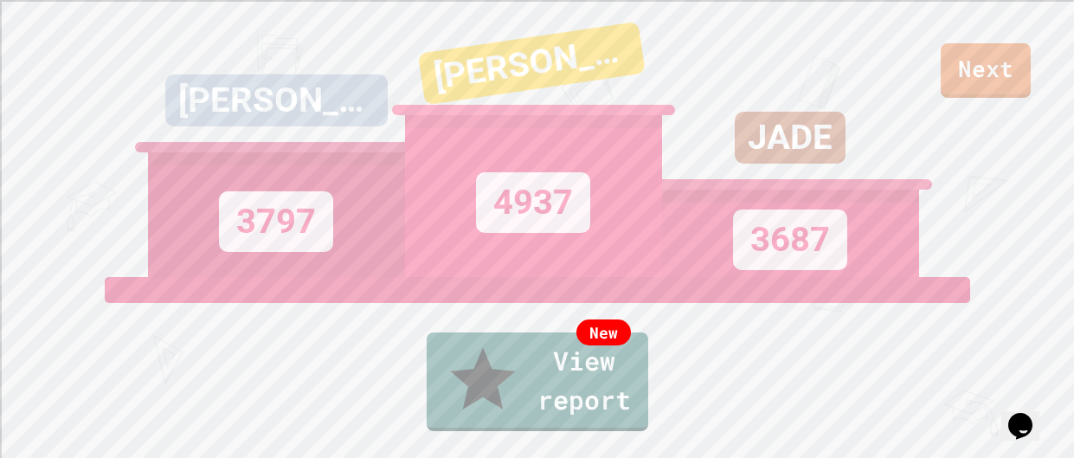
scroll to position [36, 0]
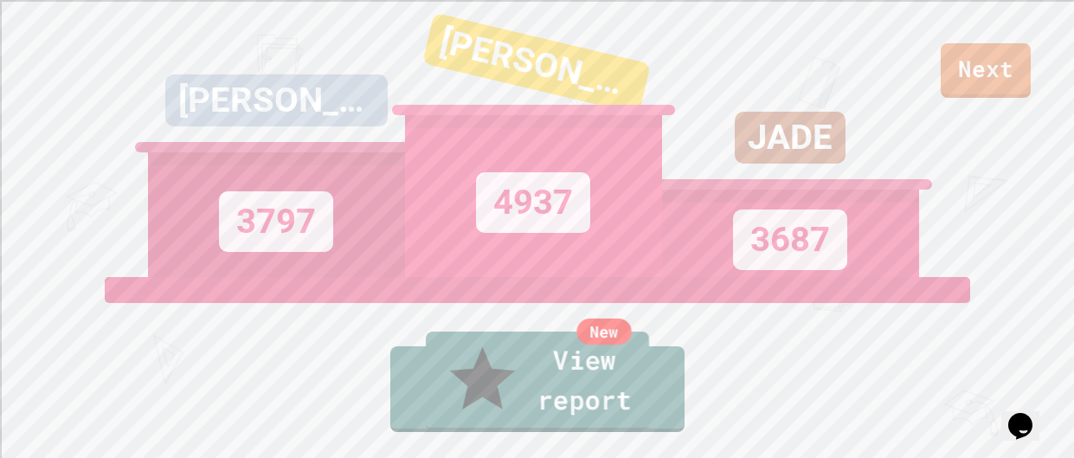
click at [524, 383] on link "New View report" at bounding box center [537, 381] width 223 height 100
